Goal: Task Accomplishment & Management: Use online tool/utility

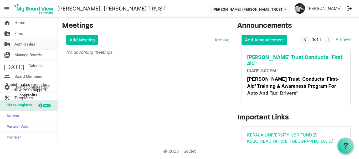
click at [22, 44] on span "Admin Files" at bounding box center [24, 44] width 21 height 11
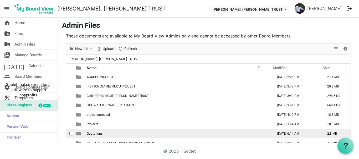
click at [91, 134] on span "Quotations" at bounding box center [95, 134] width 16 height 4
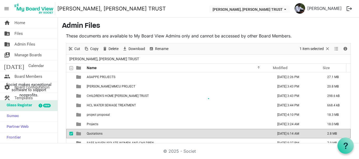
scroll to position [18, 0]
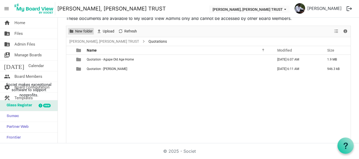
click at [76, 32] on span "New folder" at bounding box center [84, 31] width 19 height 7
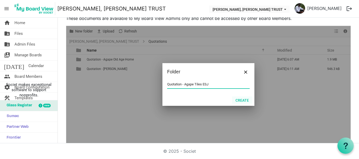
type input "Quotation - Agape Tiles ESJ"
click at [241, 101] on button "Create" at bounding box center [242, 100] width 20 height 7
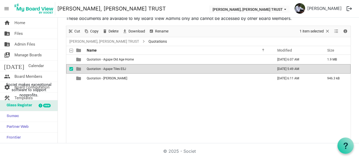
click at [135, 69] on td "Quotation - Agape Tiles ESJ" at bounding box center [178, 68] width 187 height 9
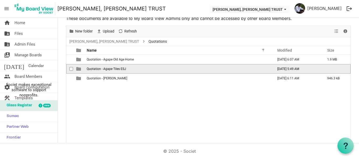
click at [135, 69] on td "Quotation - Agape Tiles ESJ" at bounding box center [178, 68] width 187 height 9
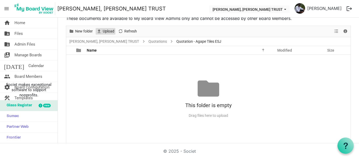
click at [103, 32] on span "Upload" at bounding box center [108, 31] width 13 height 7
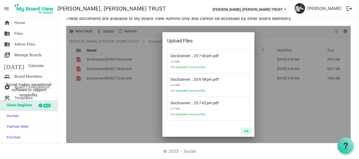
click at [243, 132] on button "OK" at bounding box center [246, 131] width 12 height 7
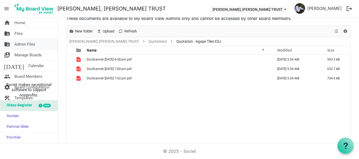
click at [31, 45] on span "Admin Files" at bounding box center [24, 44] width 21 height 11
